Goal: Task Accomplishment & Management: Complete application form

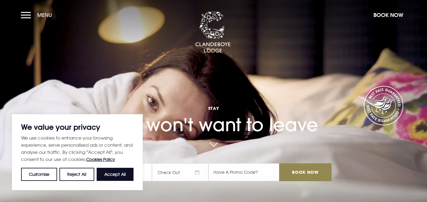
click at [44, 15] on span "Menu" at bounding box center [44, 15] width 15 height 7
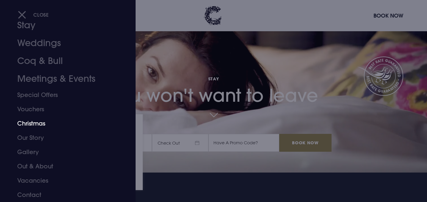
scroll to position [29, 0]
click at [33, 190] on link "Contact" at bounding box center [64, 195] width 94 height 14
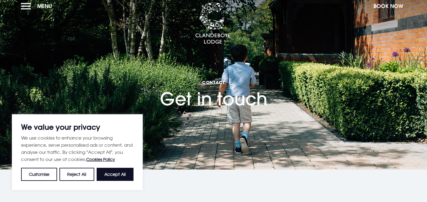
scroll to position [10, 0]
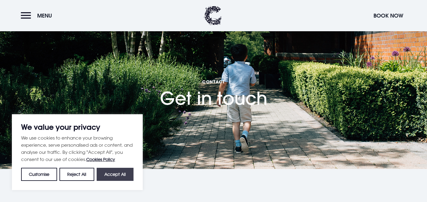
click at [116, 180] on button "Accept All" at bounding box center [115, 174] width 37 height 13
checkbox input "true"
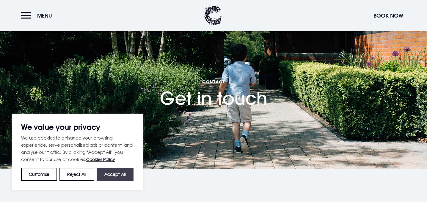
checkbox input "true"
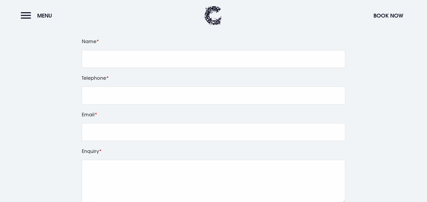
scroll to position [722, 0]
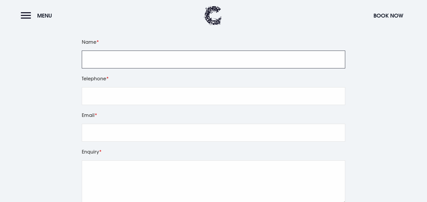
click at [149, 61] on input "Name" at bounding box center [213, 60] width 263 height 18
type input "Nicole Hill"
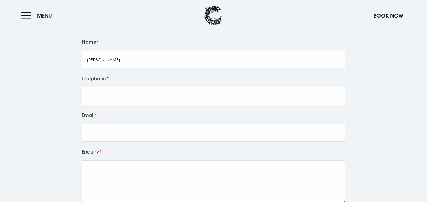
type input "07584047001"
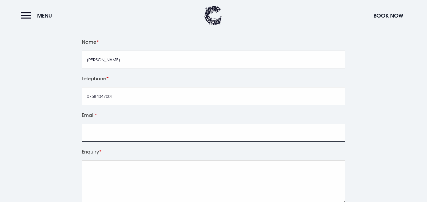
click at [119, 129] on input "Email" at bounding box center [213, 133] width 263 height 18
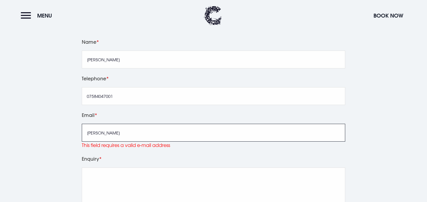
type input "nicole"
